Goal: Task Accomplishment & Management: Use online tool/utility

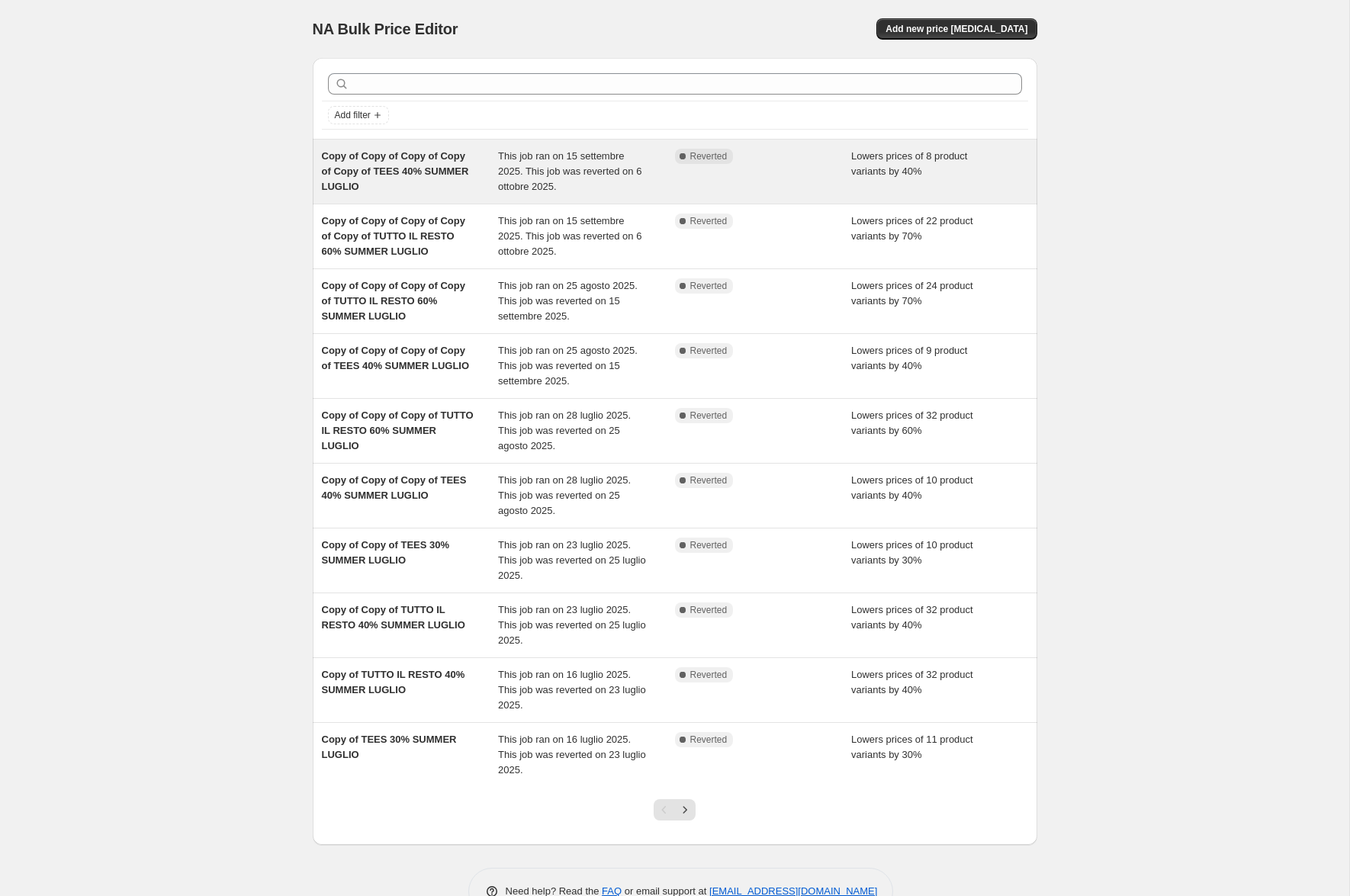
click at [633, 173] on span "This job ran on 15 settembre 2025. This job was reverted on 6 ottobre 2025." at bounding box center [570, 171] width 144 height 42
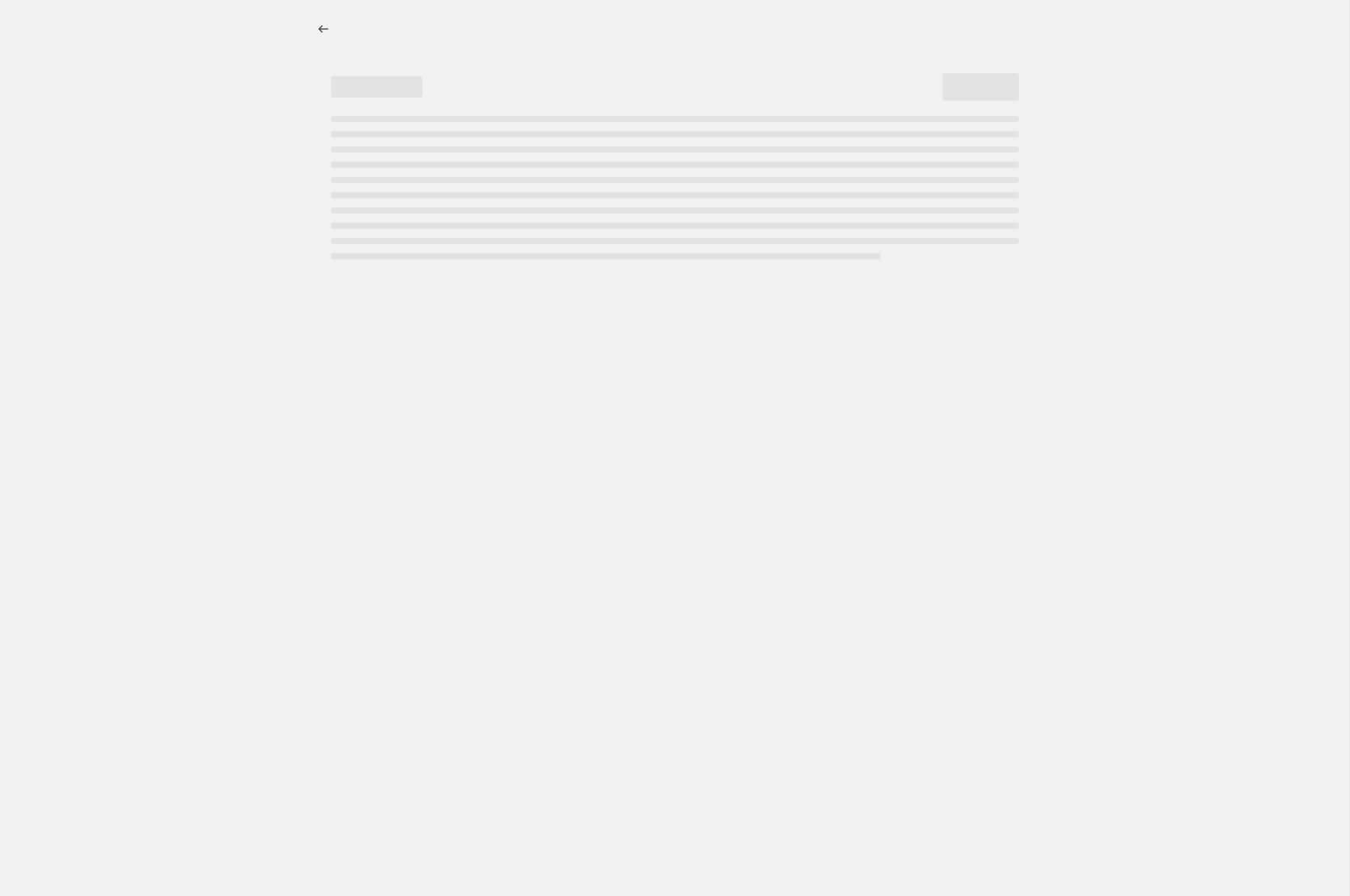
select select "percentage"
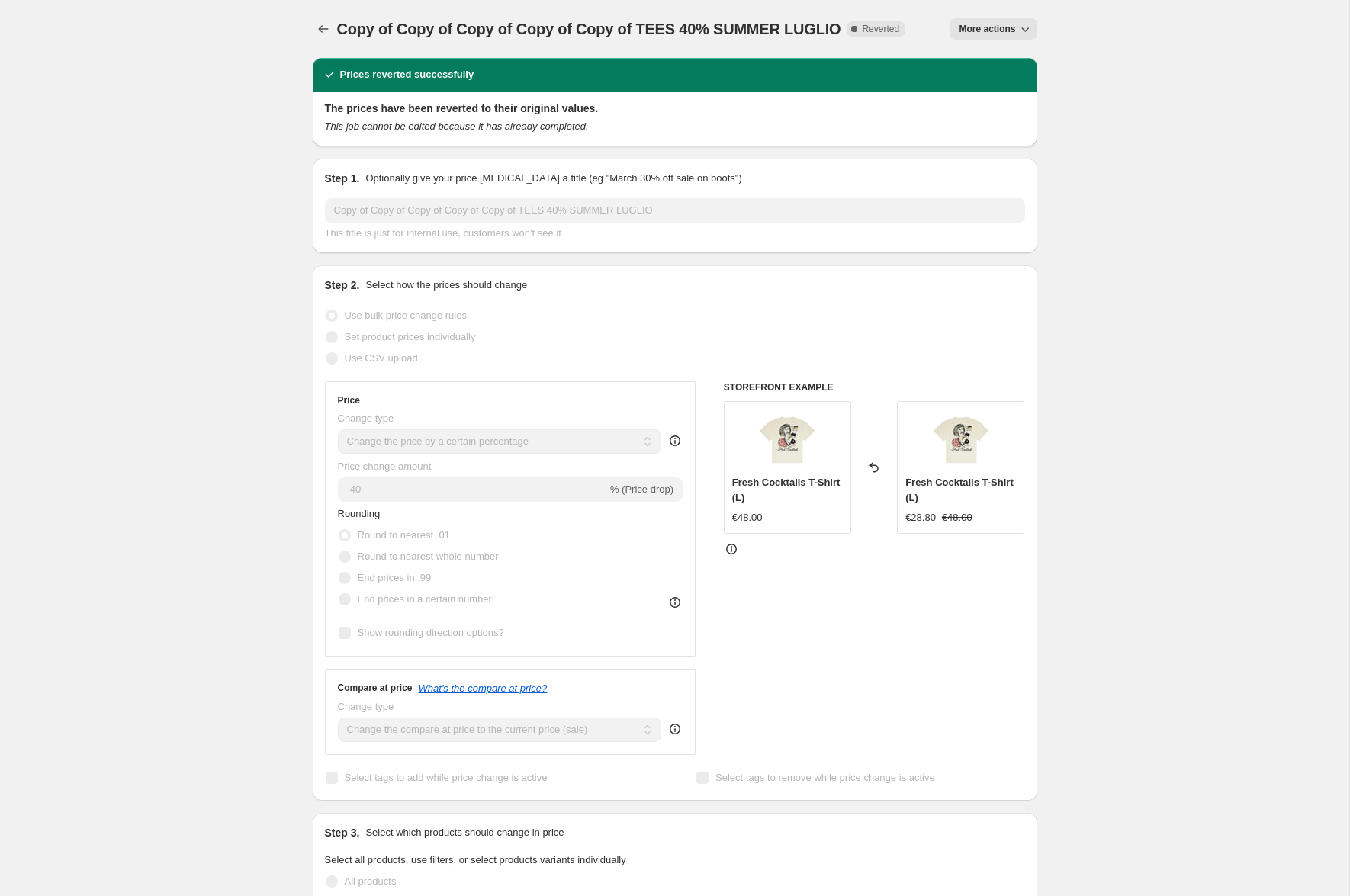
click at [997, 29] on span "More actions" at bounding box center [987, 29] width 56 height 12
click at [989, 55] on span "Copy to new job" at bounding box center [993, 61] width 71 height 11
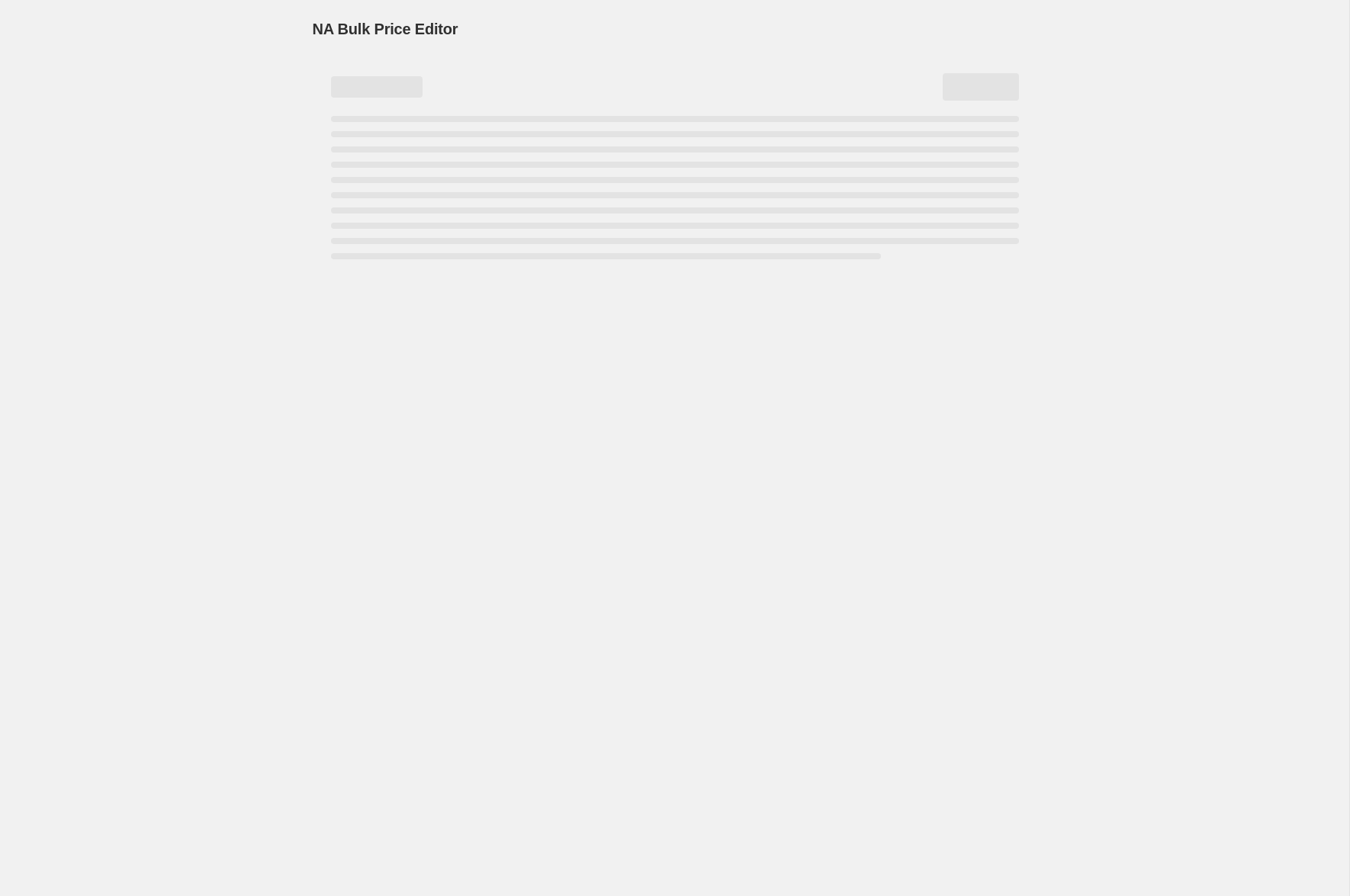
select select "percentage"
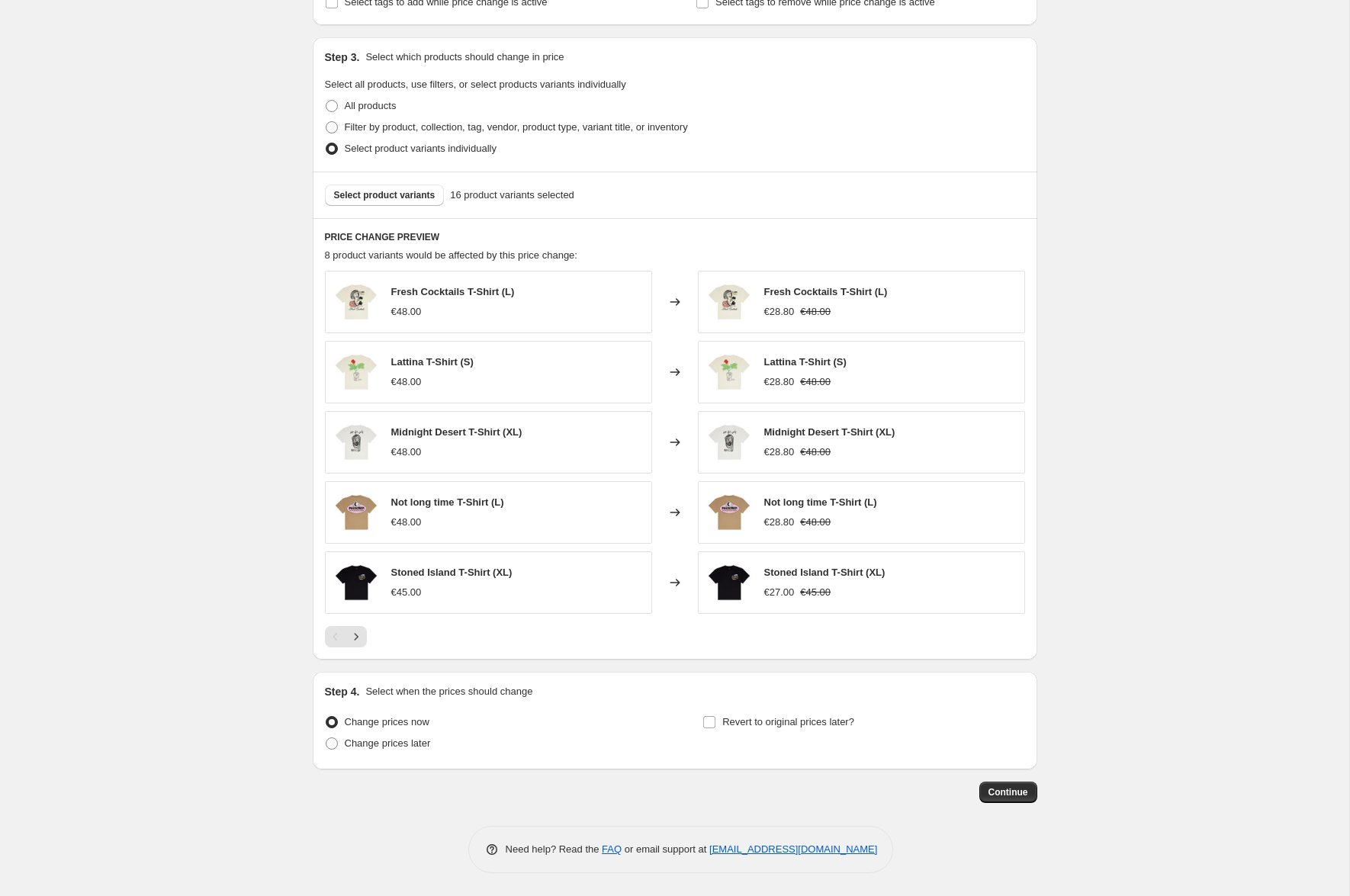
scroll to position [675, 0]
click at [755, 617] on span "Revert to original prices later?" at bounding box center [788, 721] width 132 height 11
click at [716, 617] on input "Revert to original prices later?" at bounding box center [709, 721] width 12 height 12
checkbox input "true"
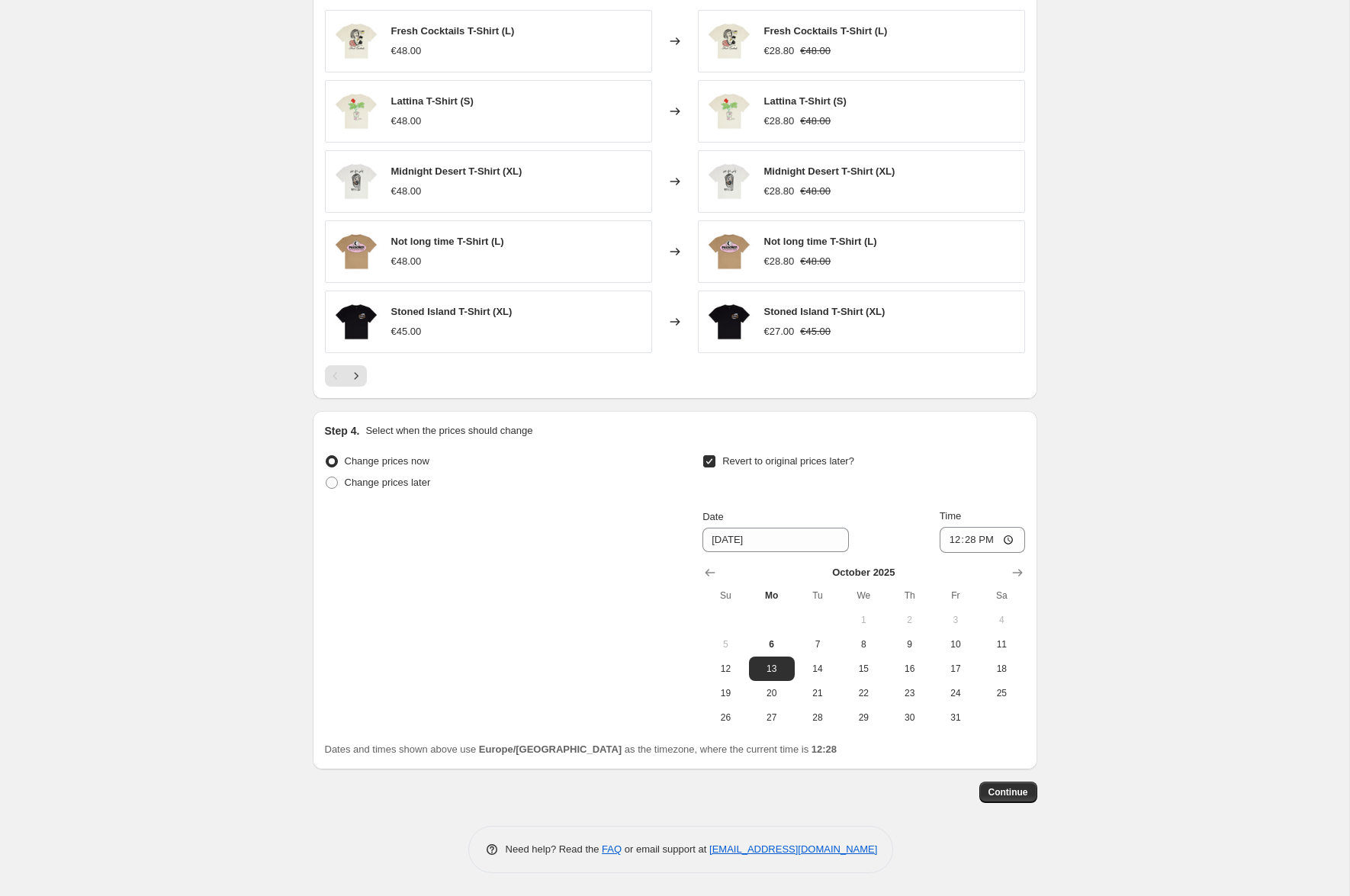
scroll to position [937, 0]
click at [1021, 573] on icon "Show next month, November 2025" at bounding box center [1017, 572] width 10 height 7
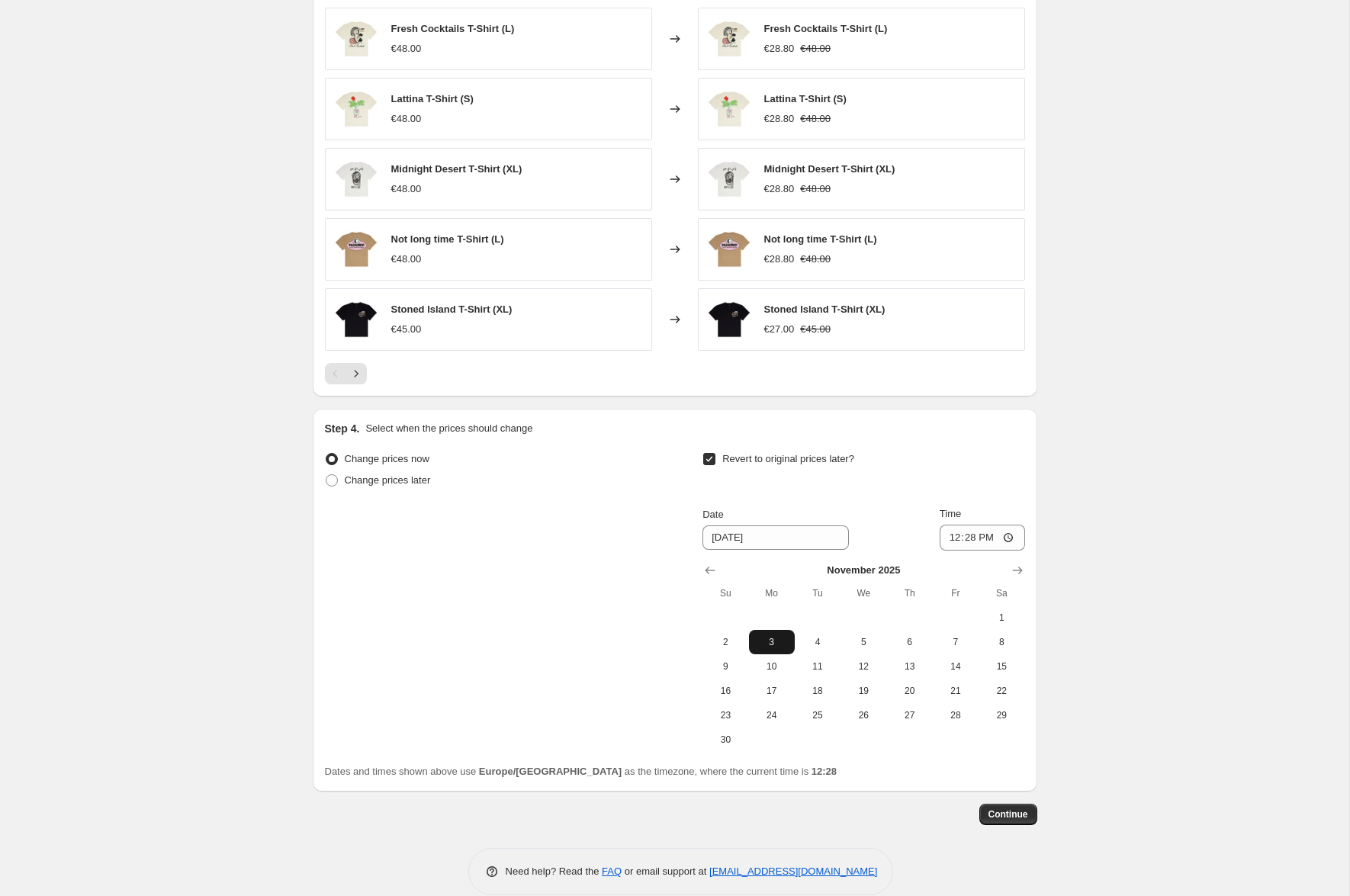
click at [768, 617] on span "3" at bounding box center [772, 641] width 33 height 12
type input "[DATE]"
click at [989, 540] on input "12:28" at bounding box center [982, 537] width 86 height 26
type input "11:00"
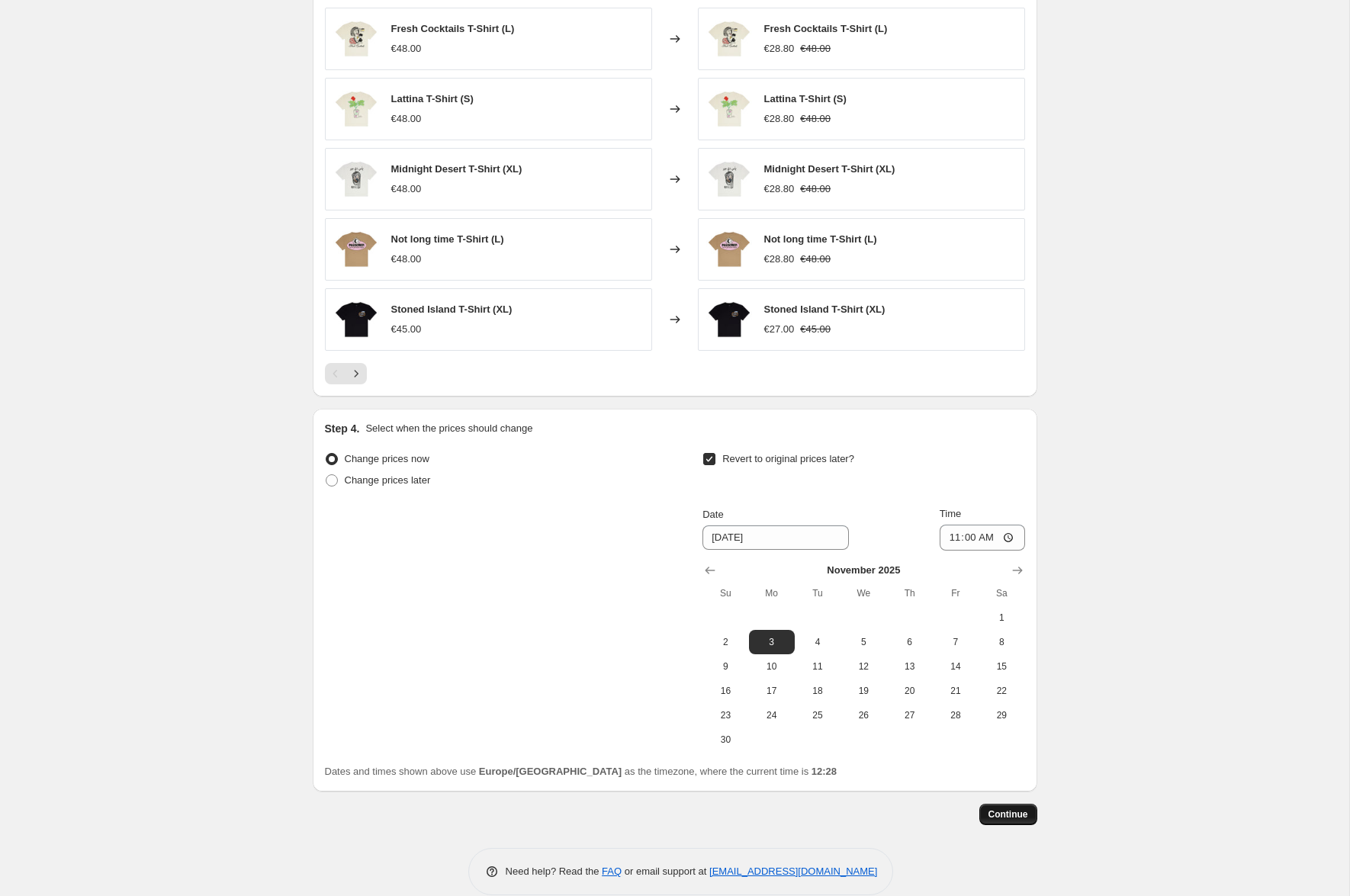
click at [1013, 617] on button "Continue" at bounding box center [1008, 814] width 58 height 21
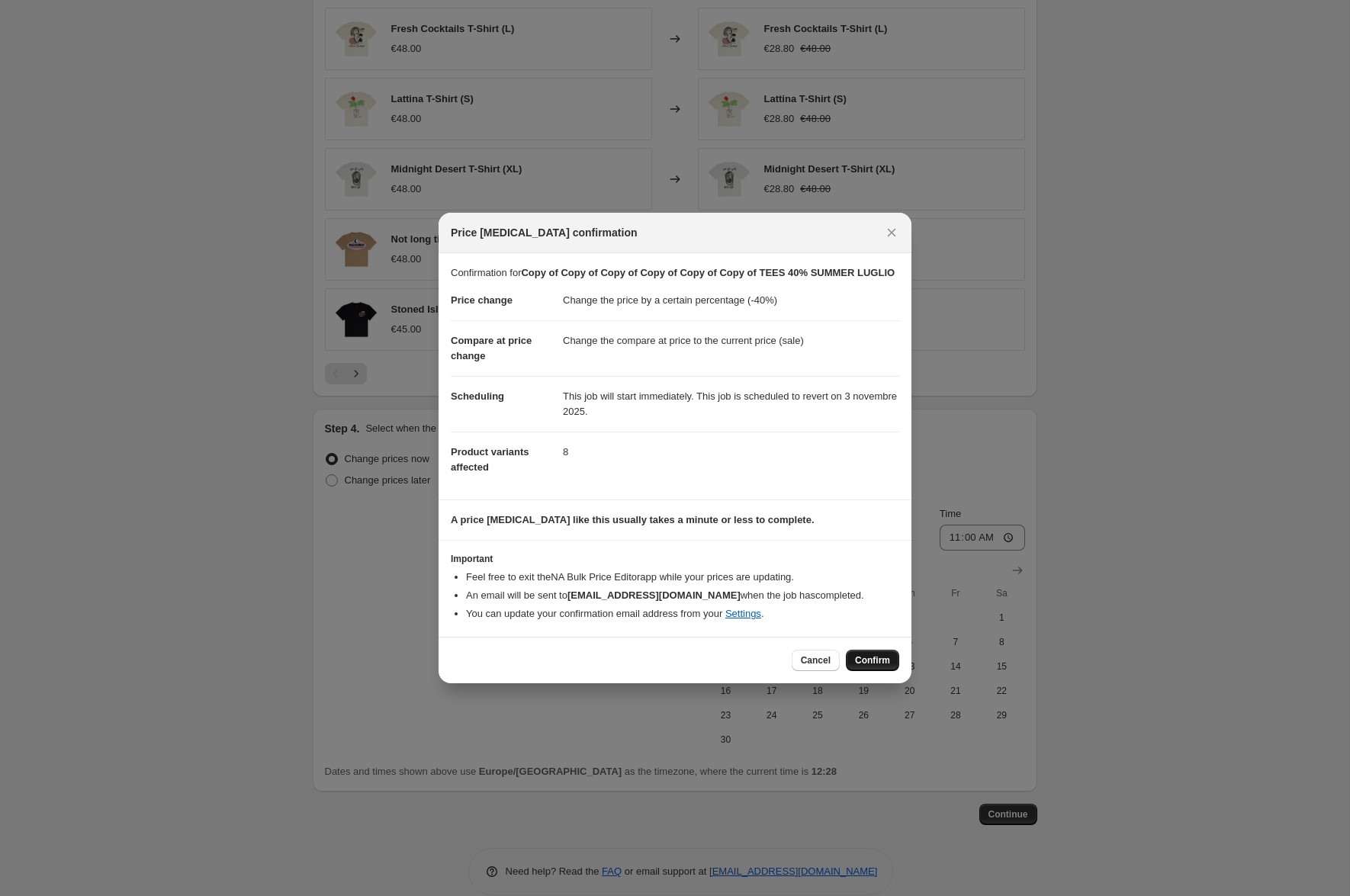
click at [866, 617] on span "Confirm" at bounding box center [872, 660] width 35 height 12
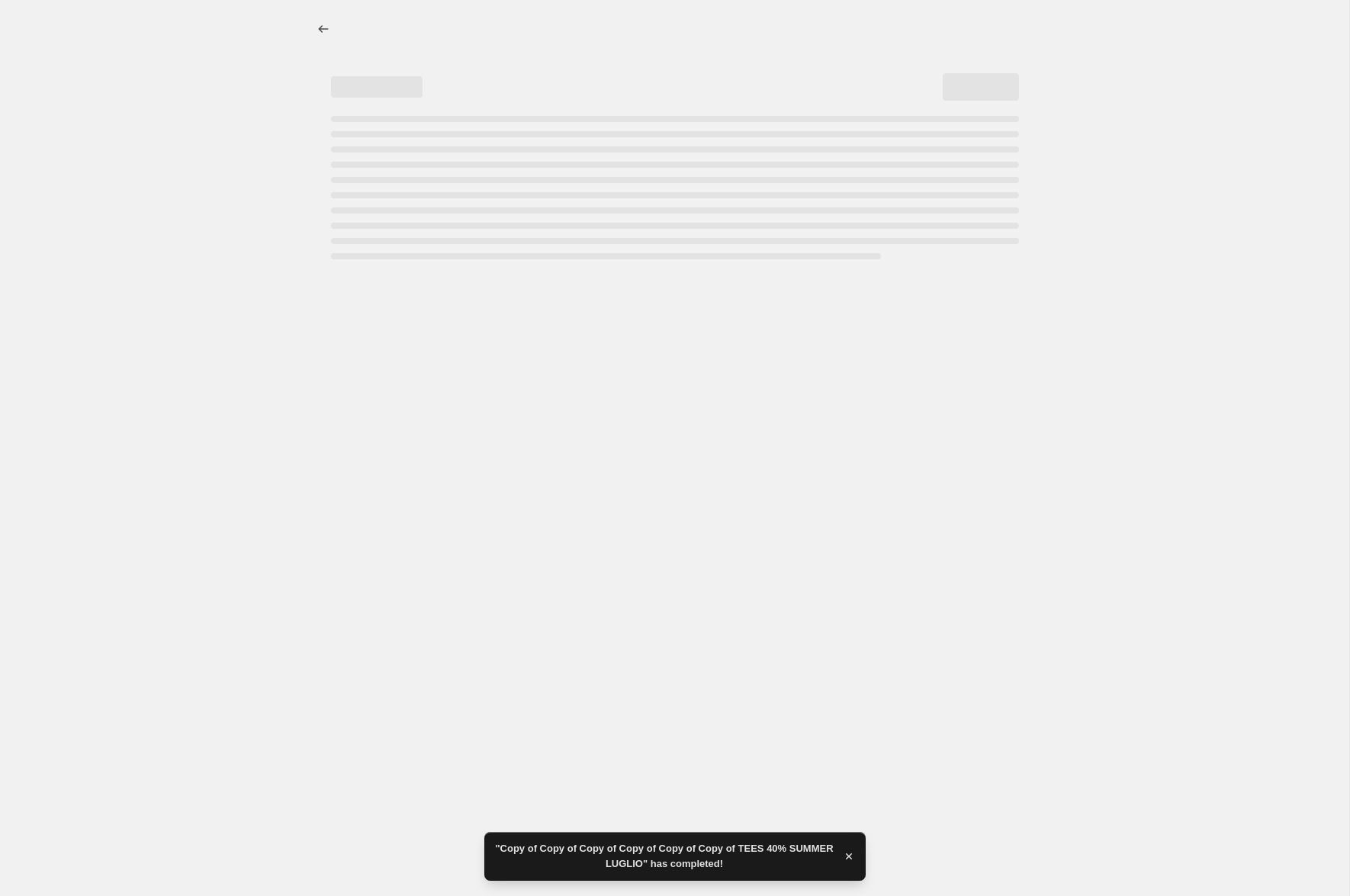
select select "percentage"
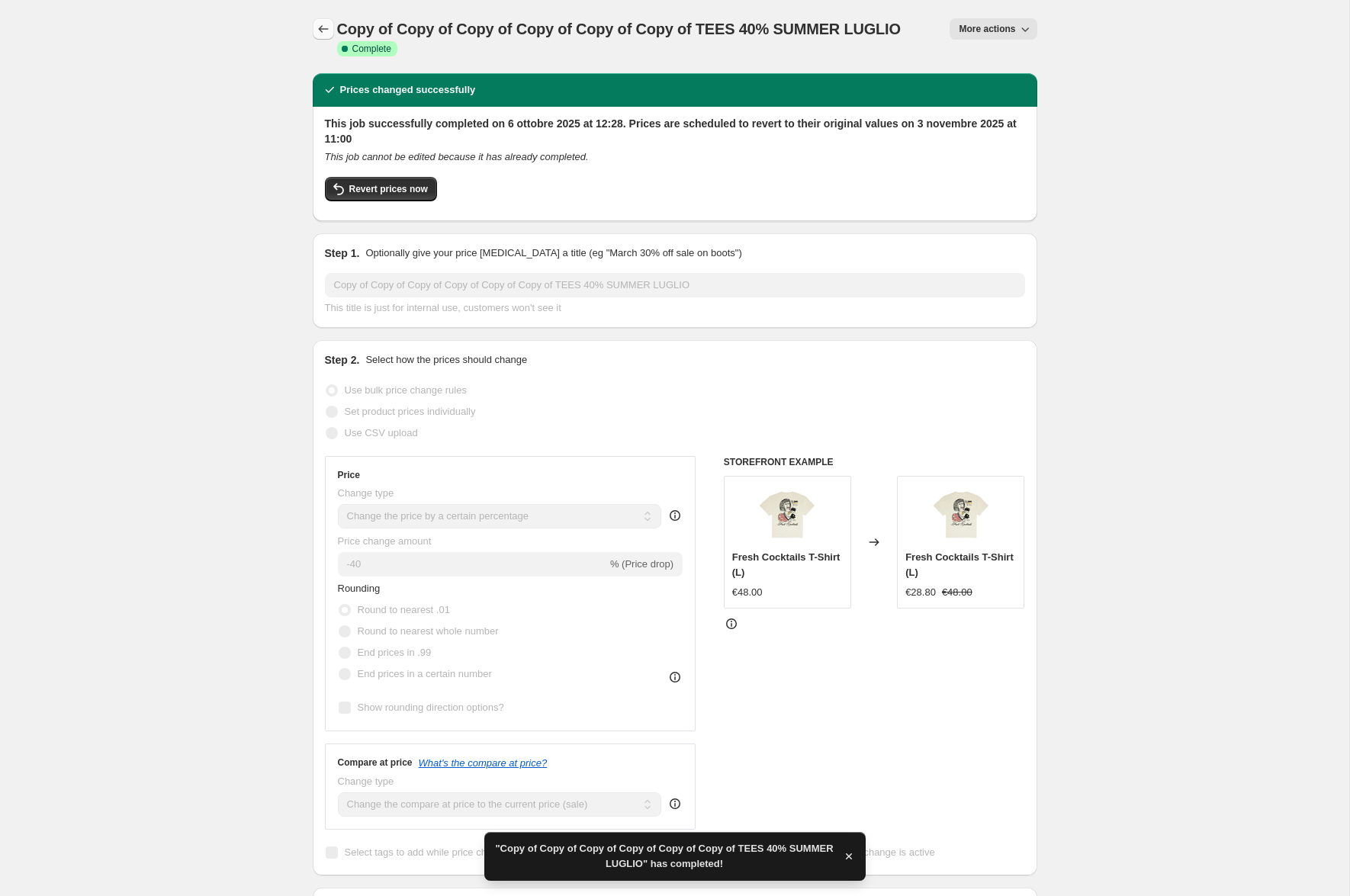
click at [323, 28] on icon "Price change jobs" at bounding box center [323, 29] width 16 height 16
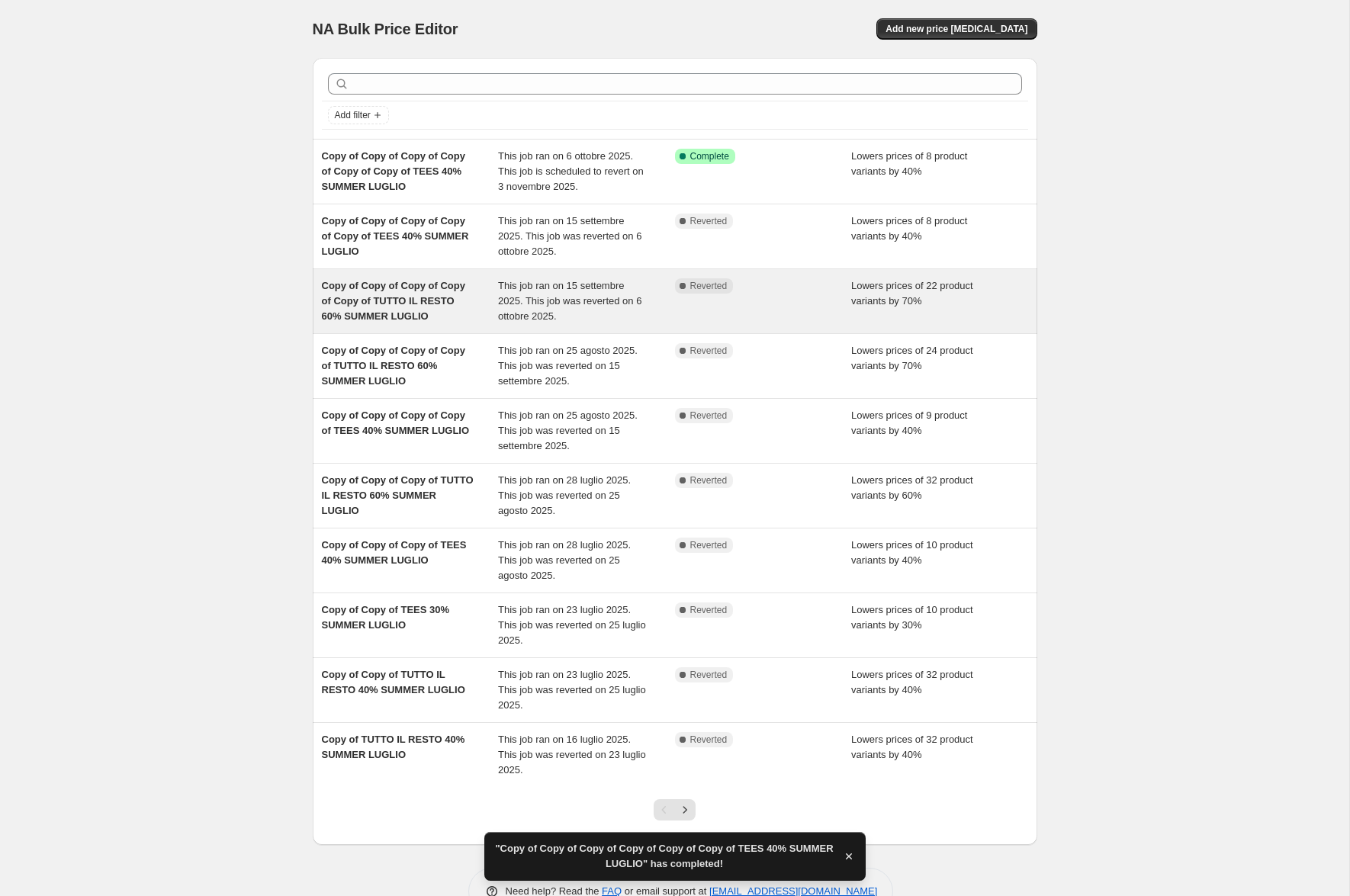
click at [406, 306] on span "Copy of Copy of Copy of Copy of Copy of TUTTO IL RESTO 60% SUMMER LUGLIO" at bounding box center [394, 301] width 144 height 42
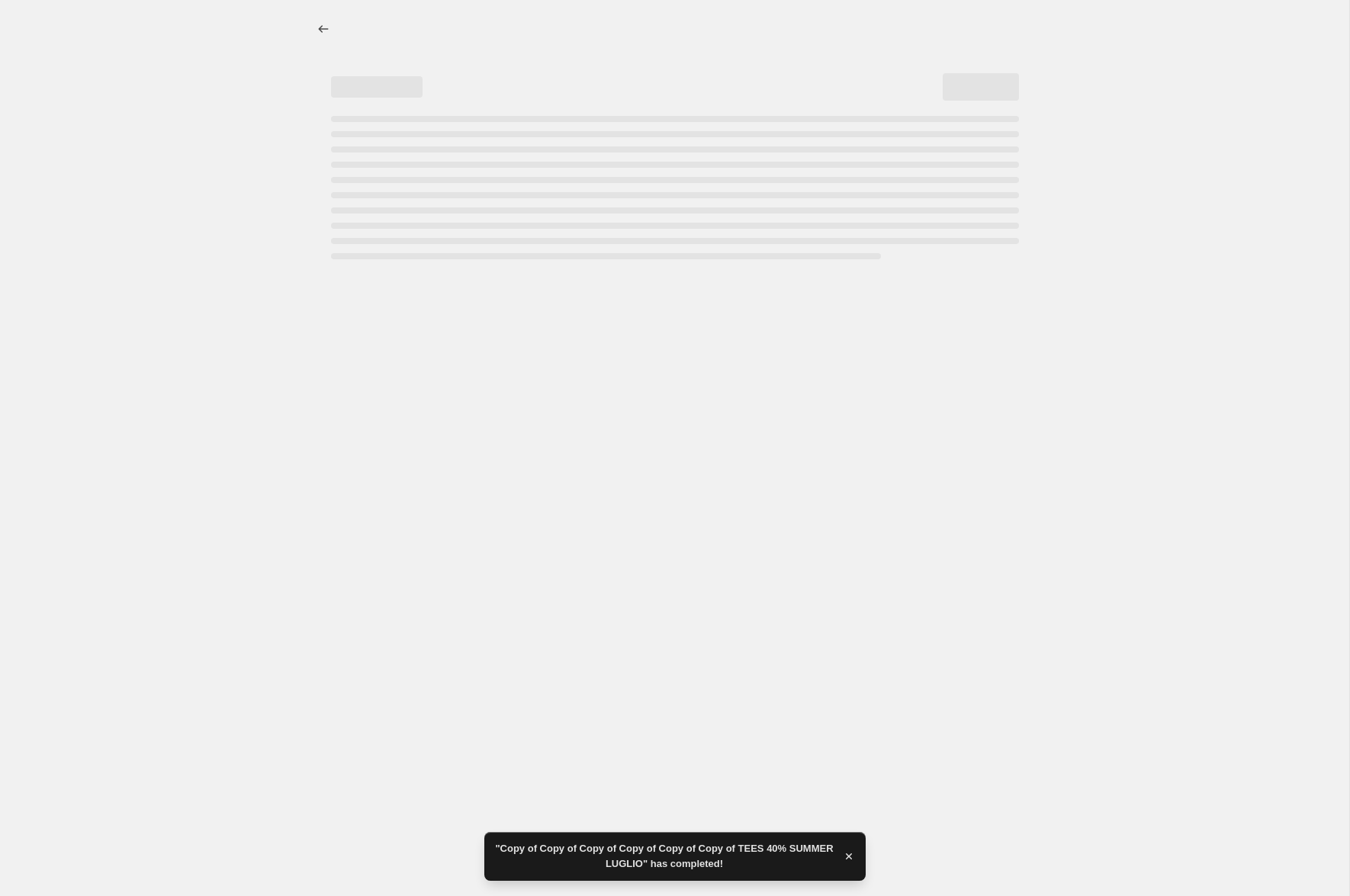
select select "percentage"
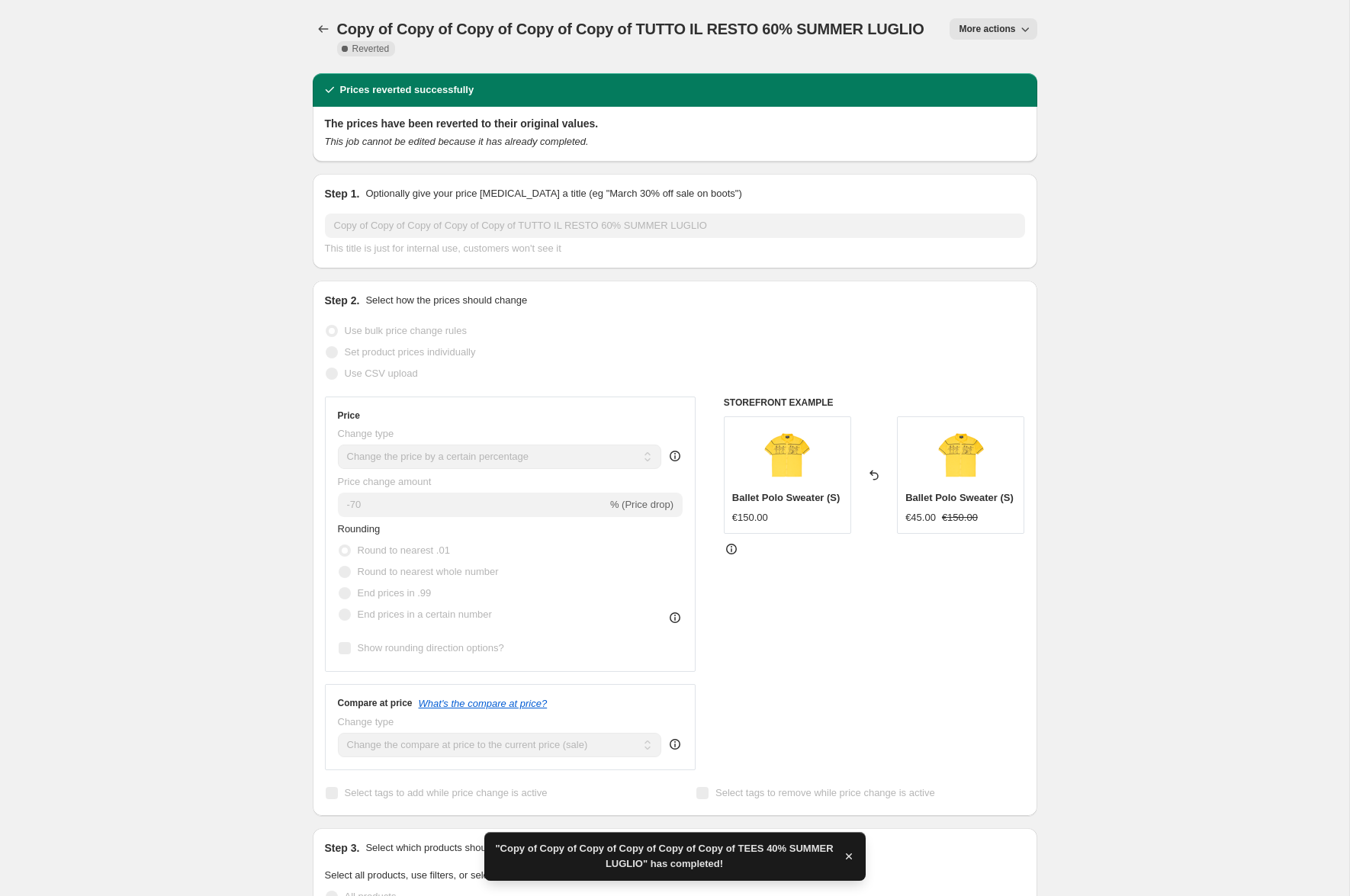
click at [977, 29] on span "More actions" at bounding box center [987, 29] width 56 height 12
click at [973, 58] on span "Copy to new job" at bounding box center [993, 61] width 71 height 11
select select "percentage"
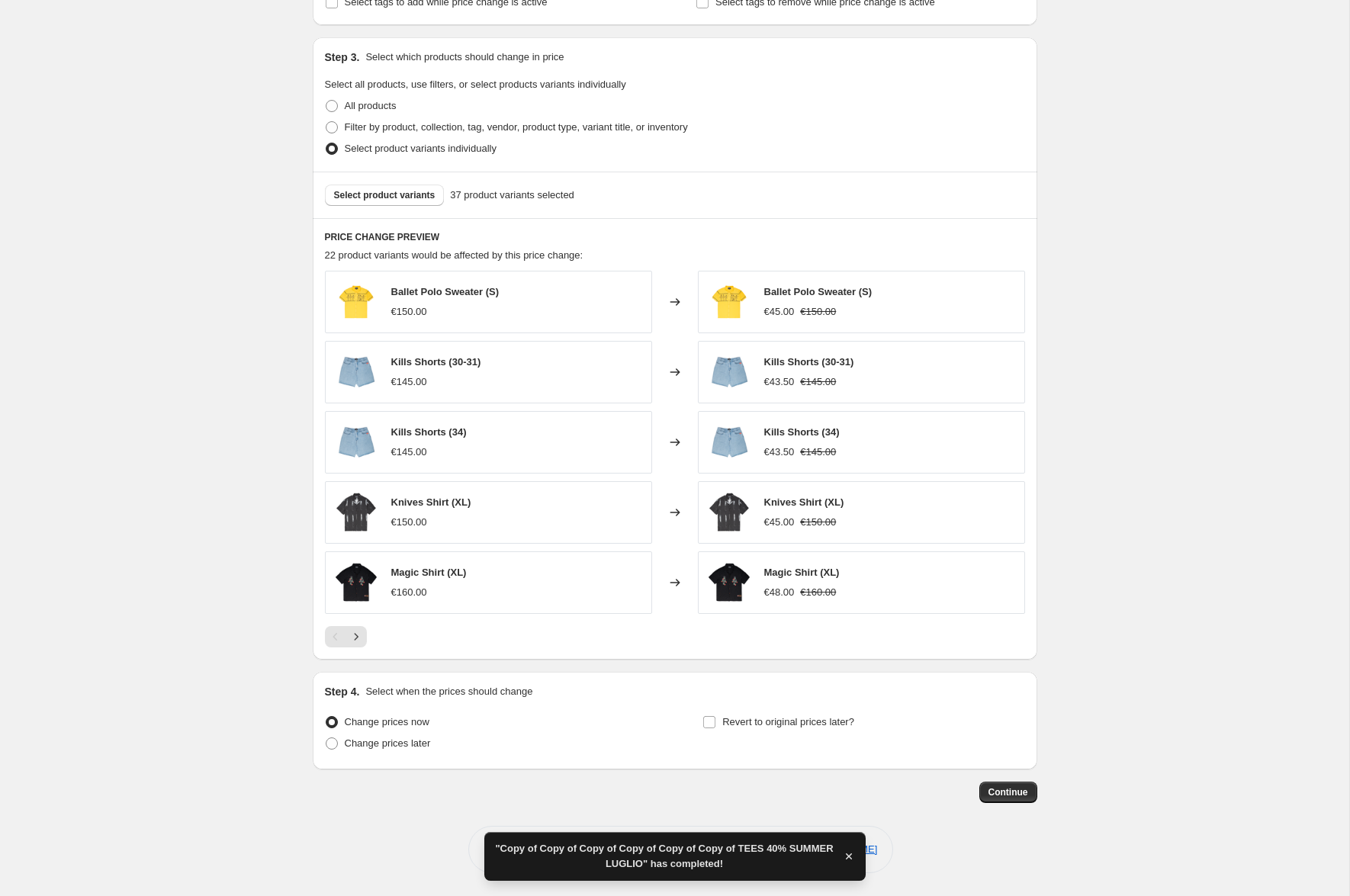
scroll to position [675, 0]
click at [744, 617] on span "Revert to original prices later?" at bounding box center [788, 721] width 132 height 11
click at [716, 617] on input "Revert to original prices later?" at bounding box center [709, 721] width 12 height 12
checkbox input "true"
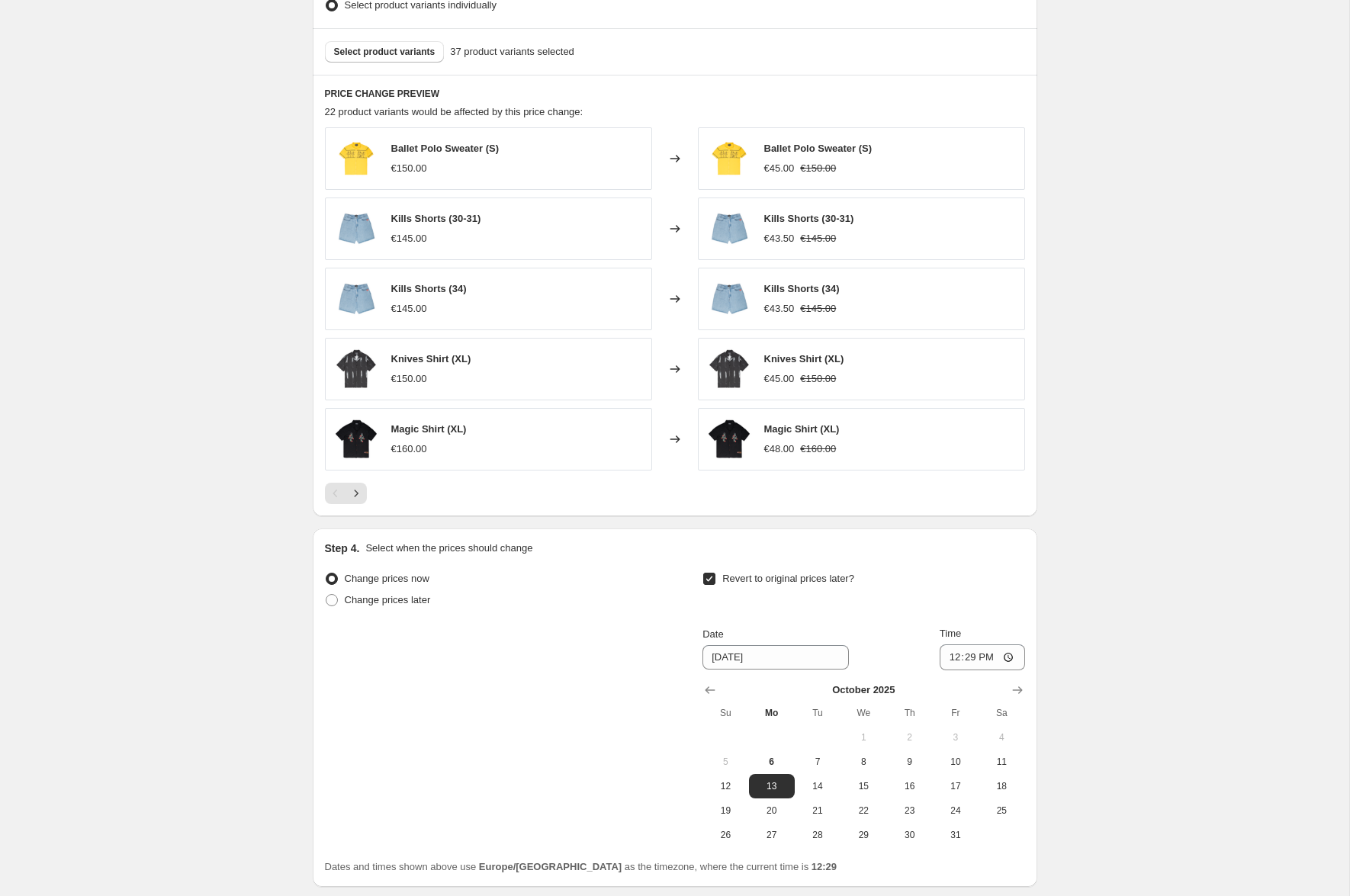
scroll to position [822, 0]
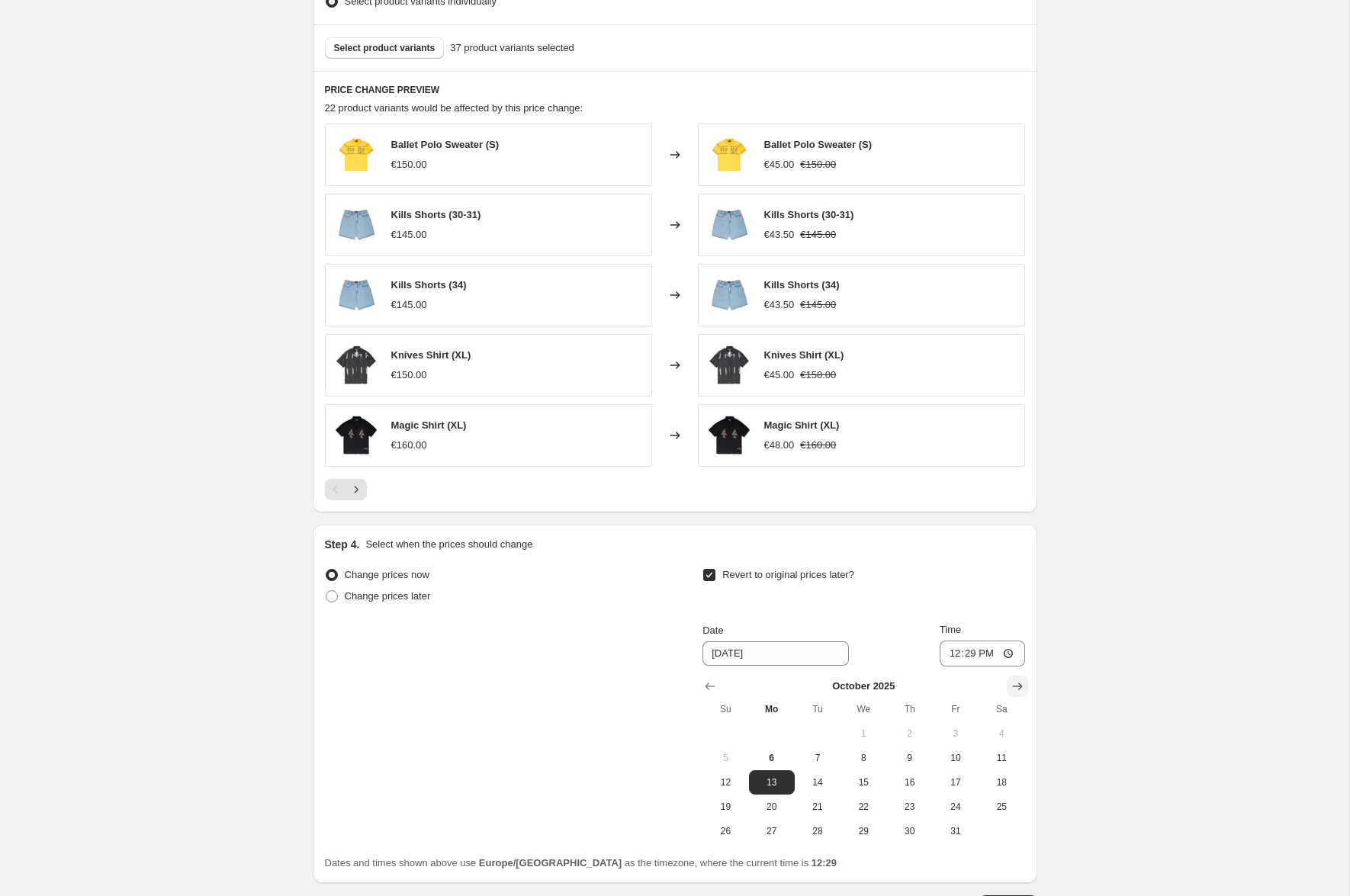
click at [1010, 617] on icon "Show next month, November 2025" at bounding box center [1018, 686] width 16 height 16
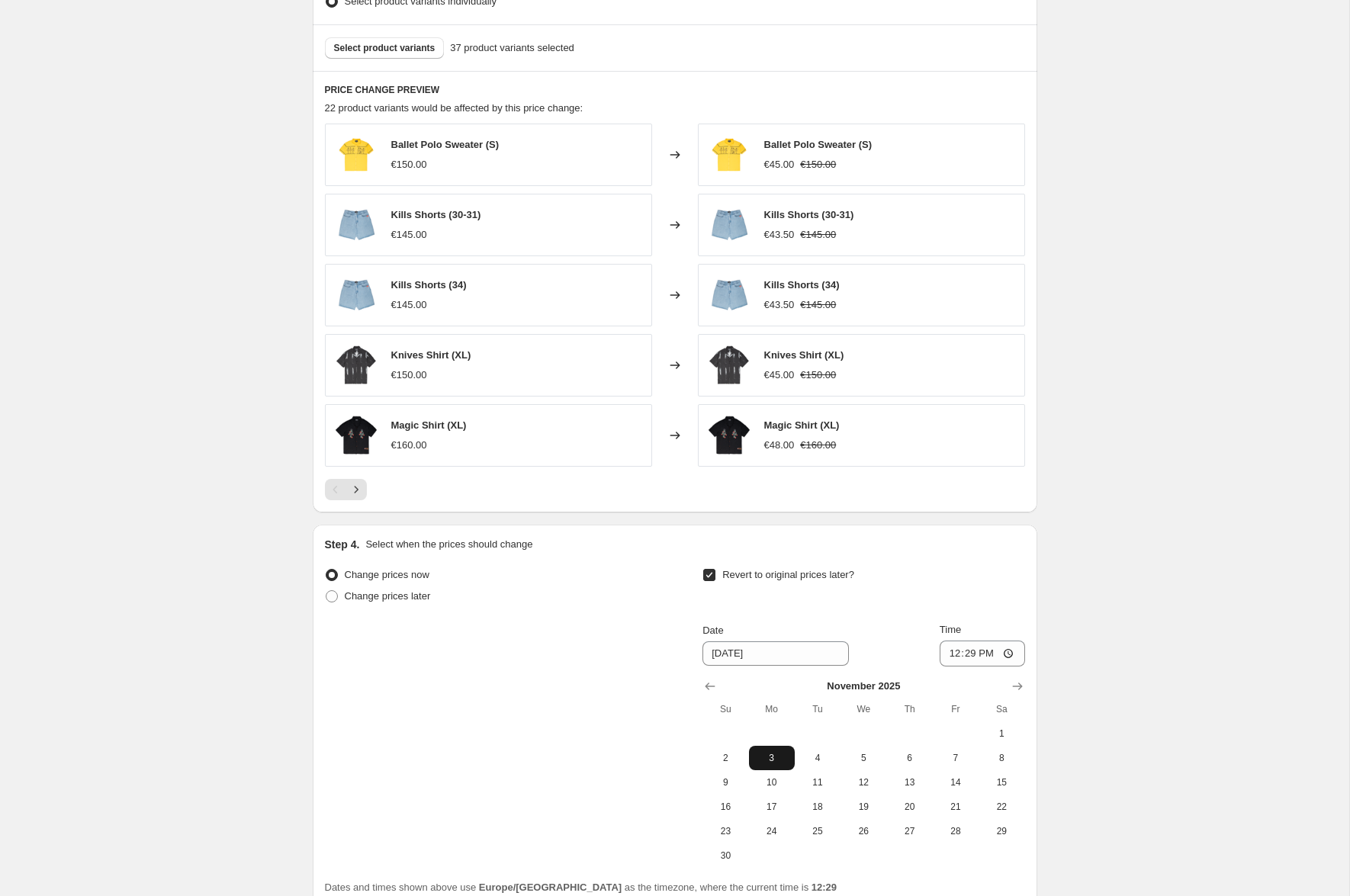
click at [774, 617] on span "3" at bounding box center [772, 757] width 33 height 12
type input "[DATE]"
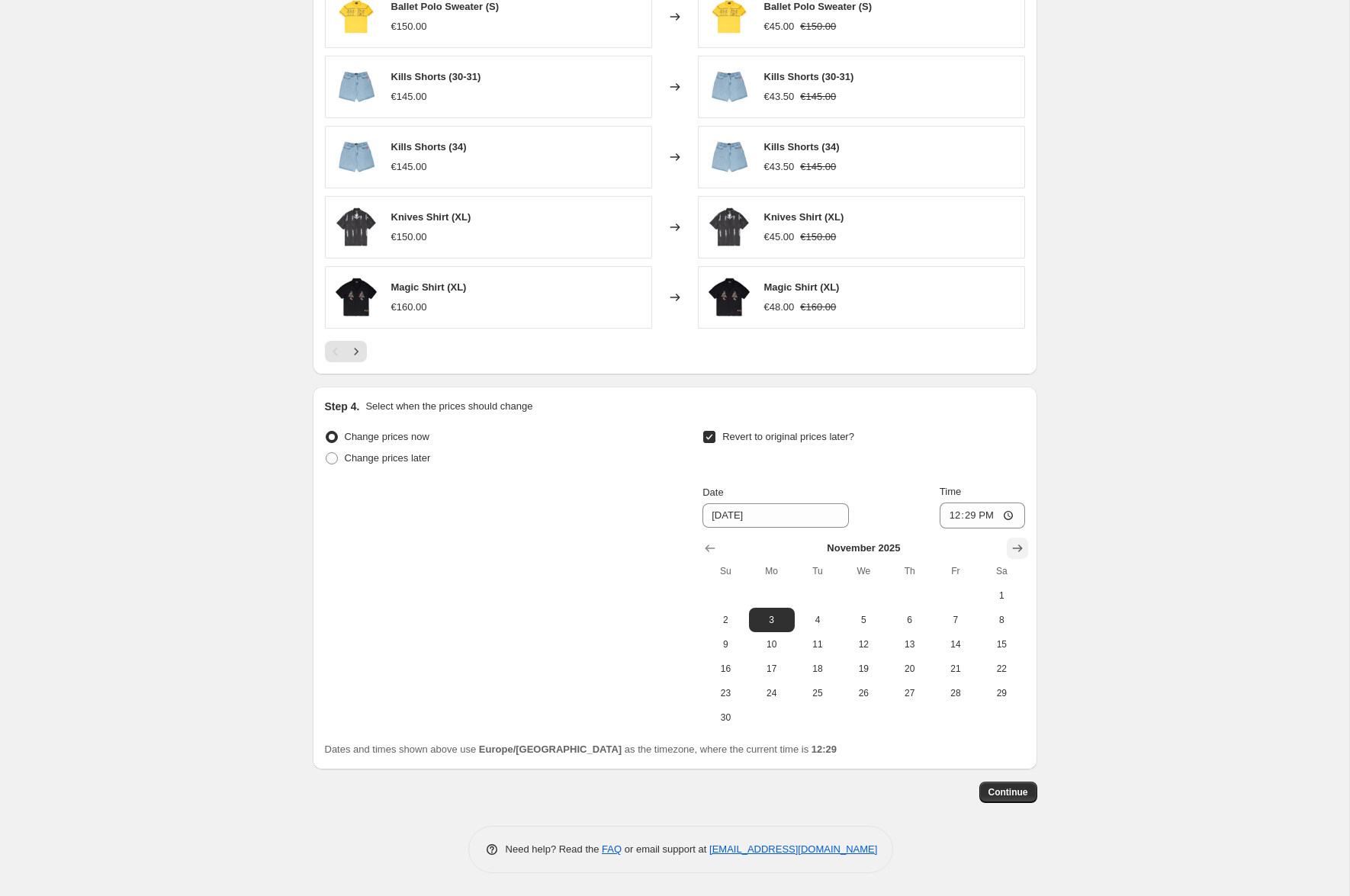
scroll to position [961, 0]
click at [989, 515] on input "12:29" at bounding box center [982, 515] width 86 height 26
click at [1006, 515] on input "11:29" at bounding box center [982, 515] width 86 height 26
type input "11:00"
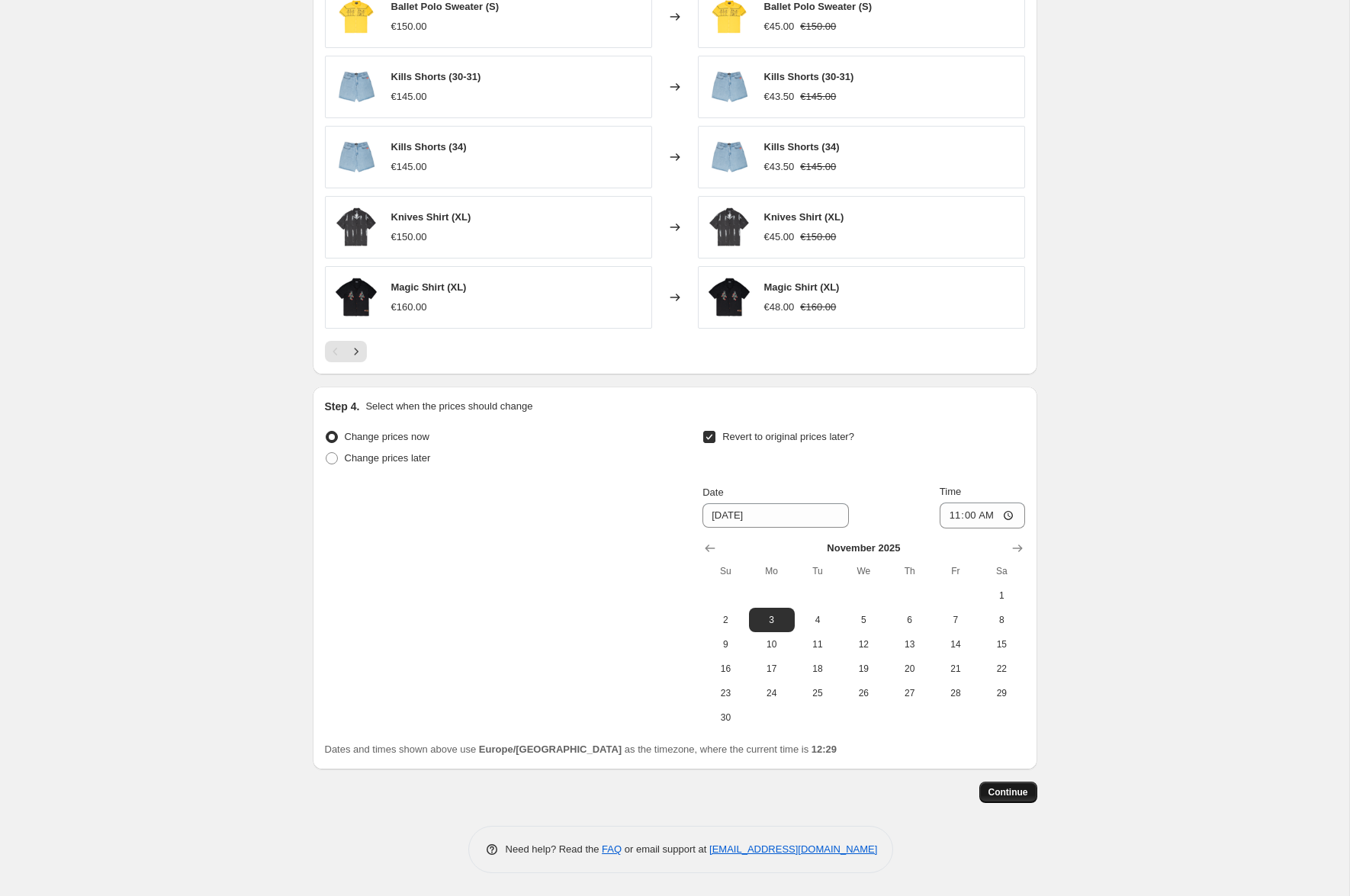
click at [1007, 617] on span "Continue" at bounding box center [1008, 792] width 40 height 12
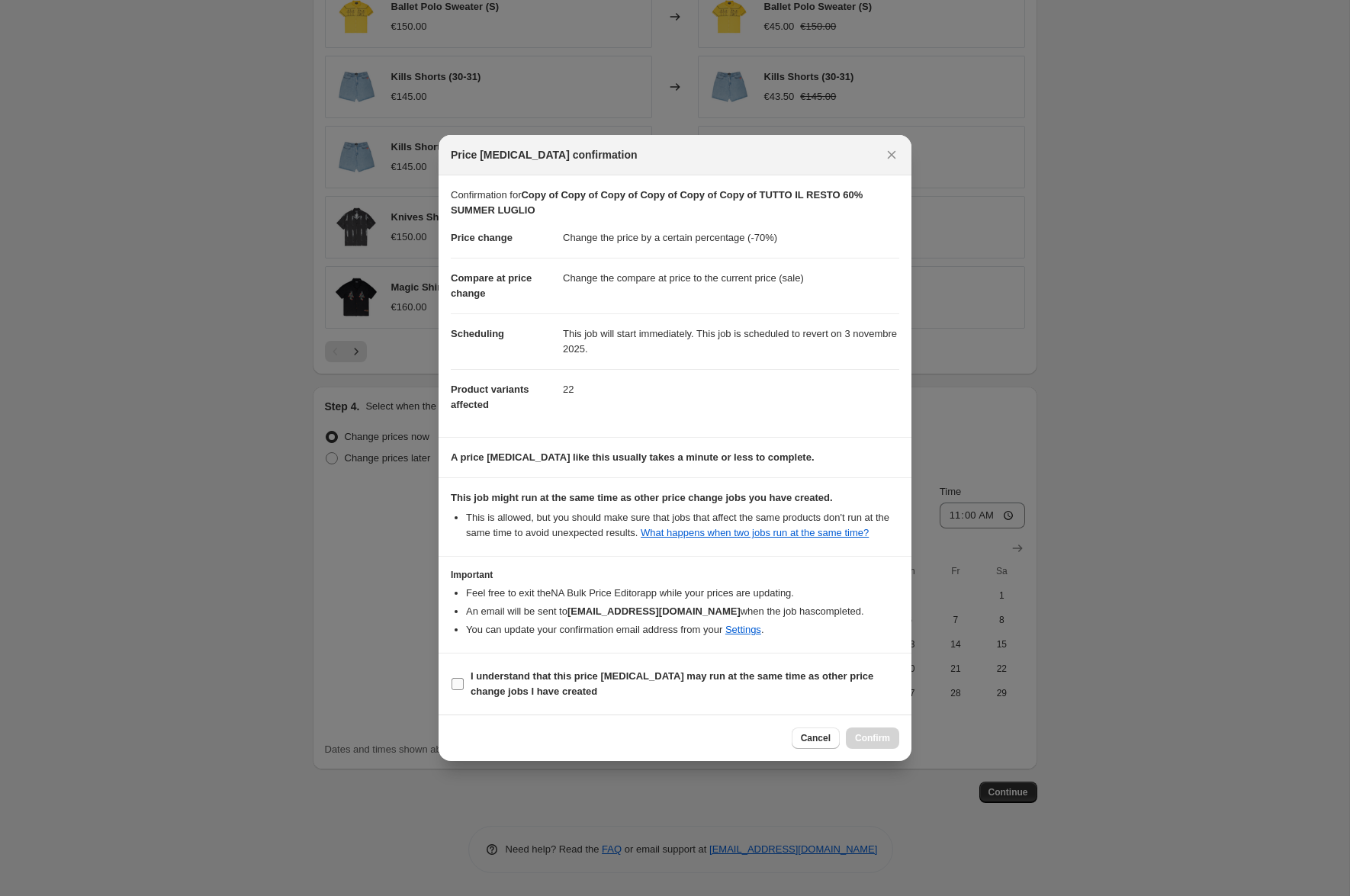
click at [515, 617] on b "I understand that this price [MEDICAL_DATA] may run at the same time as other p…" at bounding box center [672, 683] width 403 height 27
click at [464, 617] on input "I understand that this price [MEDICAL_DATA] may run at the same time as other p…" at bounding box center [457, 683] width 12 height 12
checkbox input "true"
click at [885, 617] on span "Confirm" at bounding box center [872, 738] width 35 height 12
